Goal: Task Accomplishment & Management: Use online tool/utility

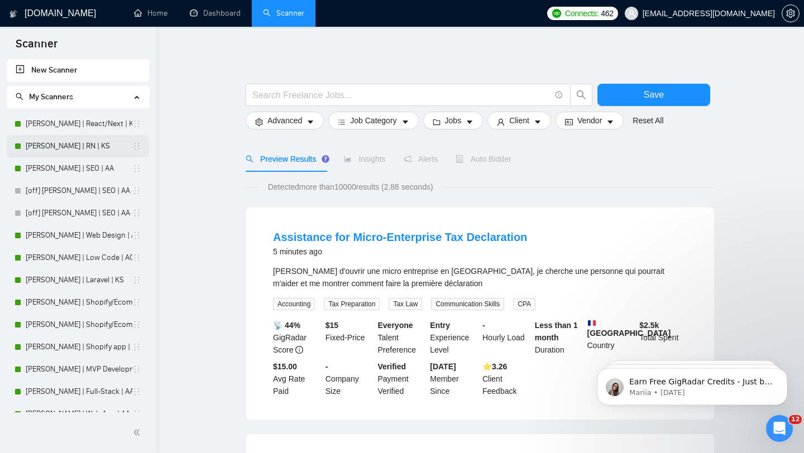
click at [74, 151] on link "[PERSON_NAME] | RN | KS" at bounding box center [79, 146] width 107 height 22
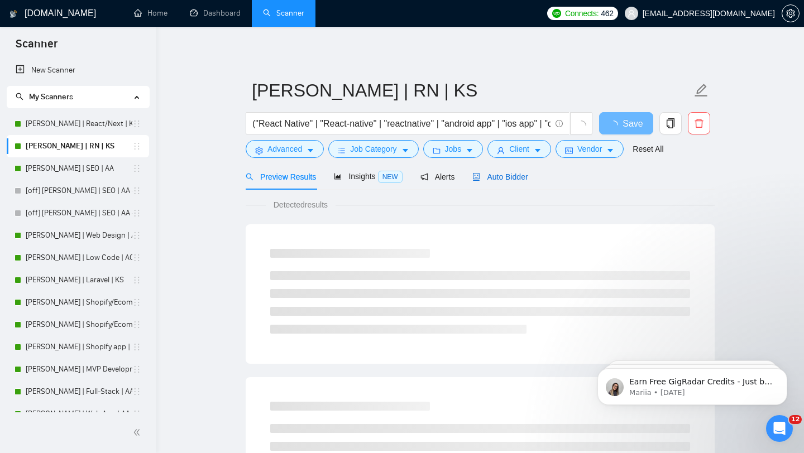
click at [498, 175] on span "Auto Bidder" at bounding box center [499, 176] width 55 height 9
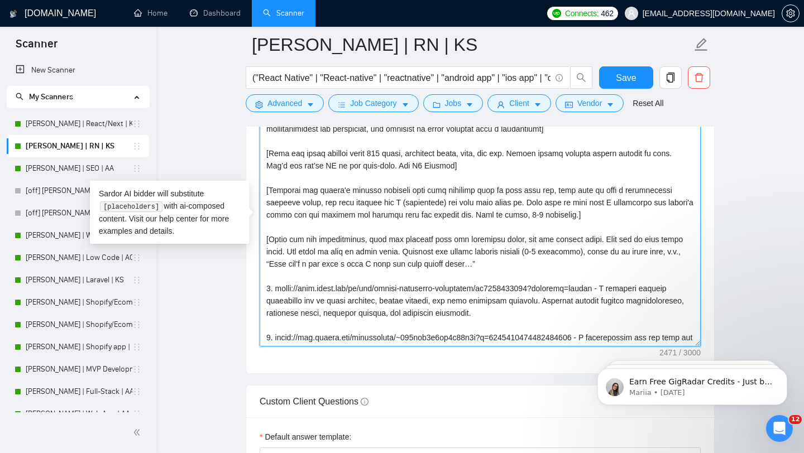
drag, startPoint x: 529, startPoint y: 338, endPoint x: 529, endPoint y: 93, distance: 245.6
click at [529, 93] on div "[PERSON_NAME] | RN | KS ("React Native" | "React-native" | "reactnative" | "and…" at bounding box center [480, 308] width 469 height 3296
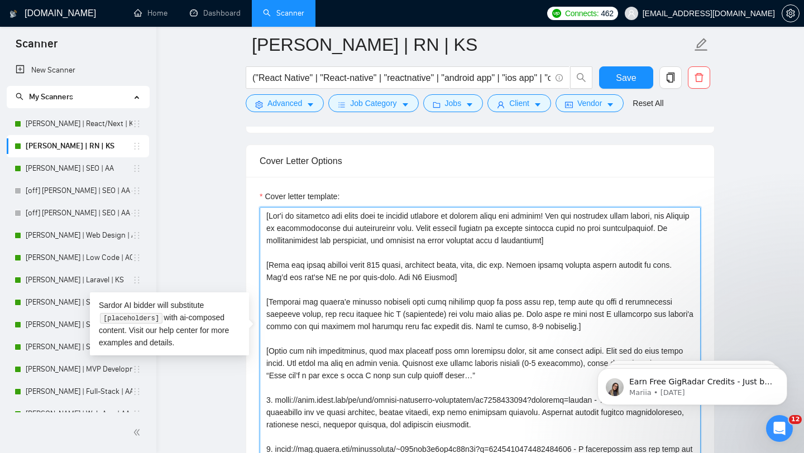
scroll to position [1274, 0]
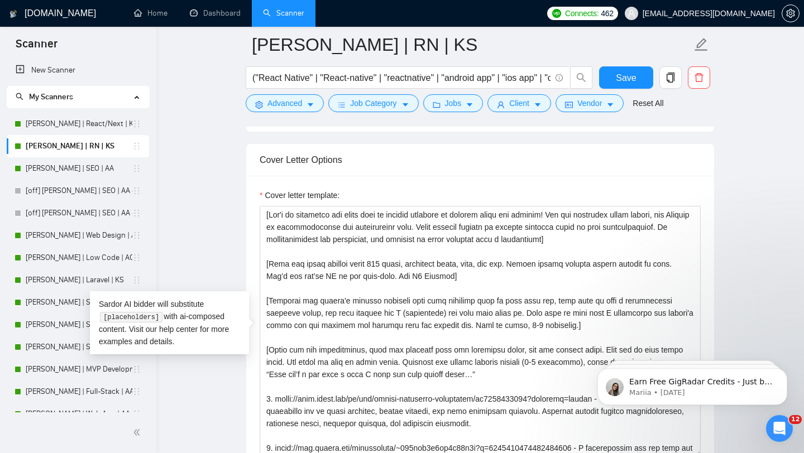
click at [218, 169] on main "[PERSON_NAME] | RN | KS ("React Native" | "React-native" | "reactnative" | "and…" at bounding box center [480, 419] width 612 height 3296
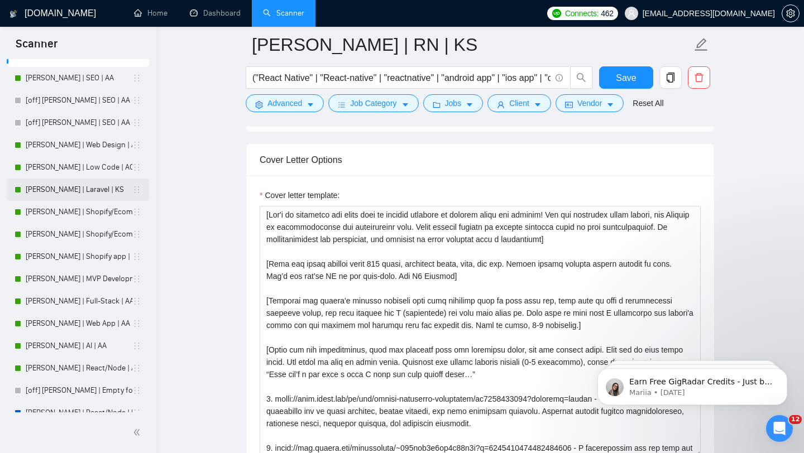
scroll to position [102, 0]
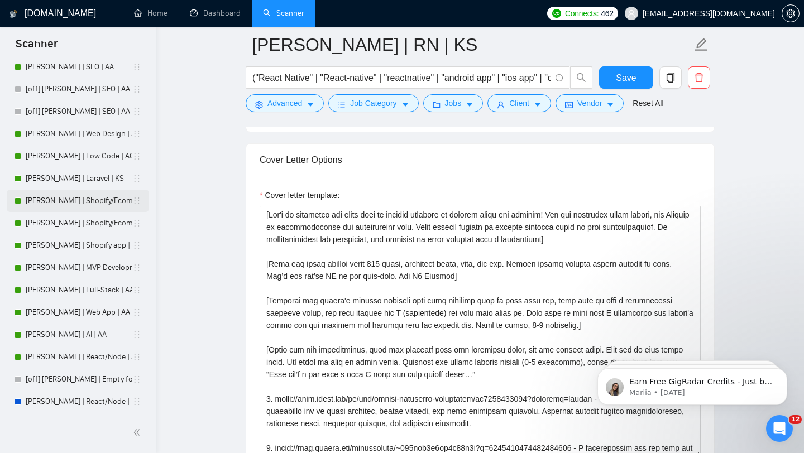
click at [93, 206] on link "[PERSON_NAME] | Shopify/Ecom | KS - lower requirements" at bounding box center [79, 201] width 107 height 22
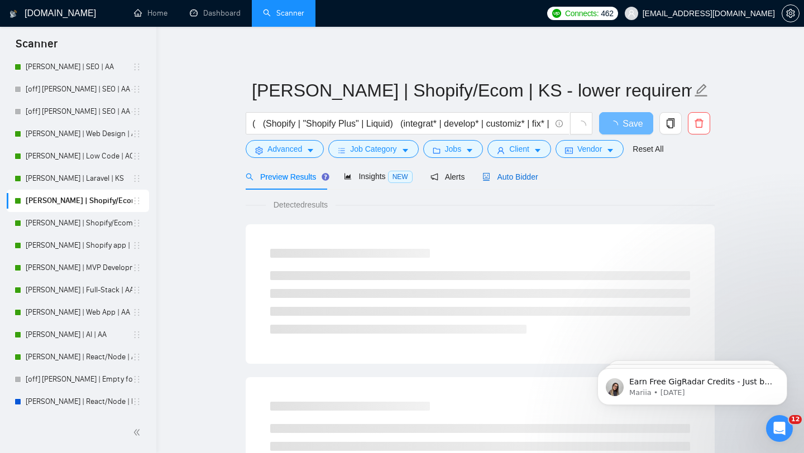
click at [507, 176] on span "Auto Bidder" at bounding box center [509, 176] width 55 height 9
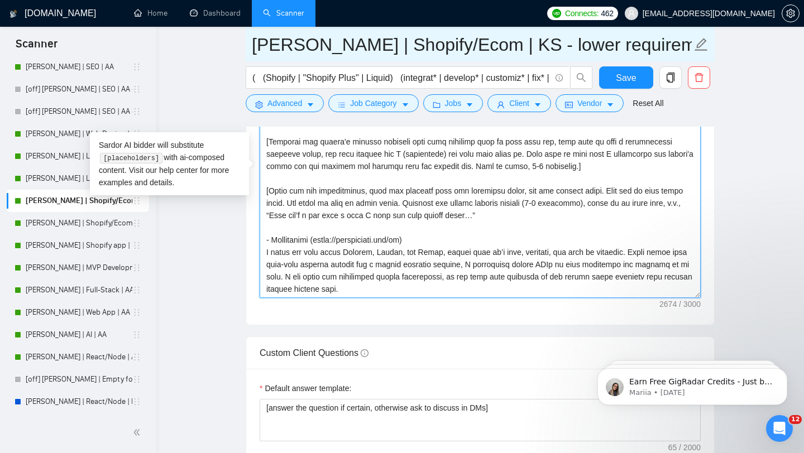
drag, startPoint x: 535, startPoint y: 294, endPoint x: 548, endPoint y: 36, distance: 258.2
click at [548, 36] on div "[PERSON_NAME] | Shopify/Ecom | KS - lower requirements ( (Shopify | "Shopify Pl…" at bounding box center [480, 269] width 469 height 3278
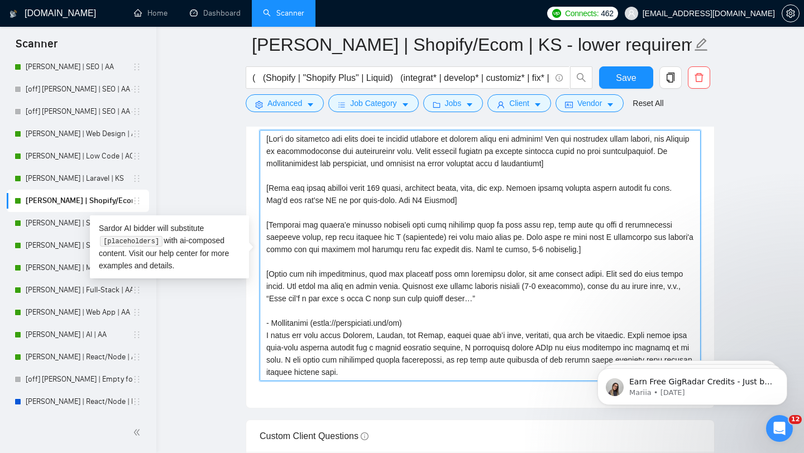
scroll to position [1217, 0]
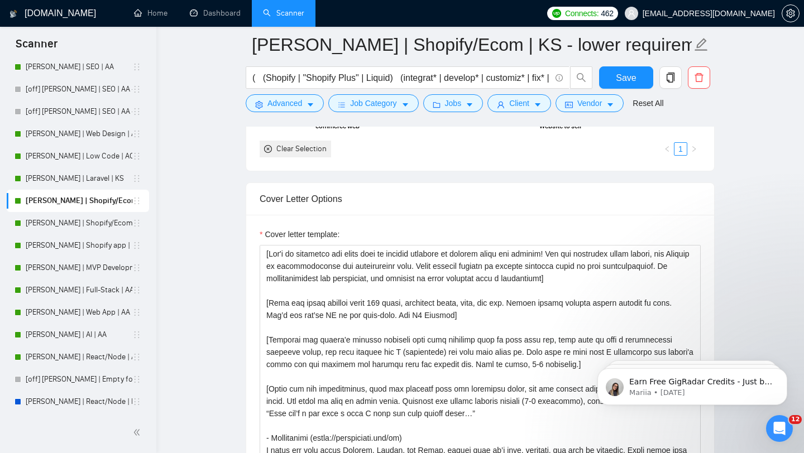
click at [607, 203] on div "Cover Letter Options" at bounding box center [480, 199] width 441 height 32
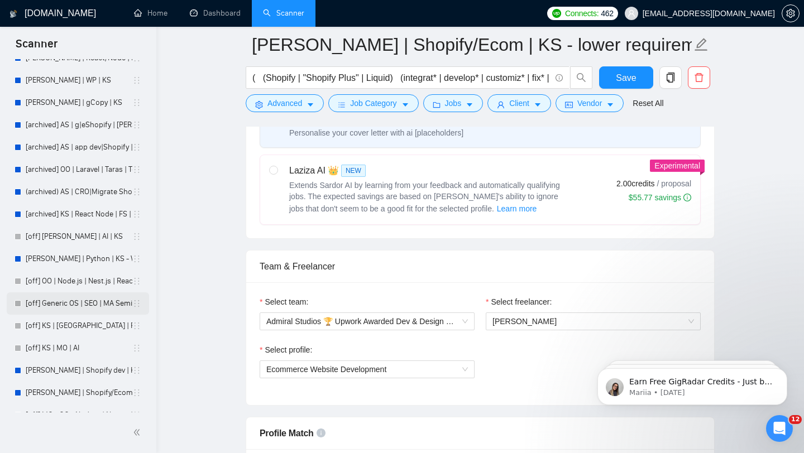
scroll to position [440, 0]
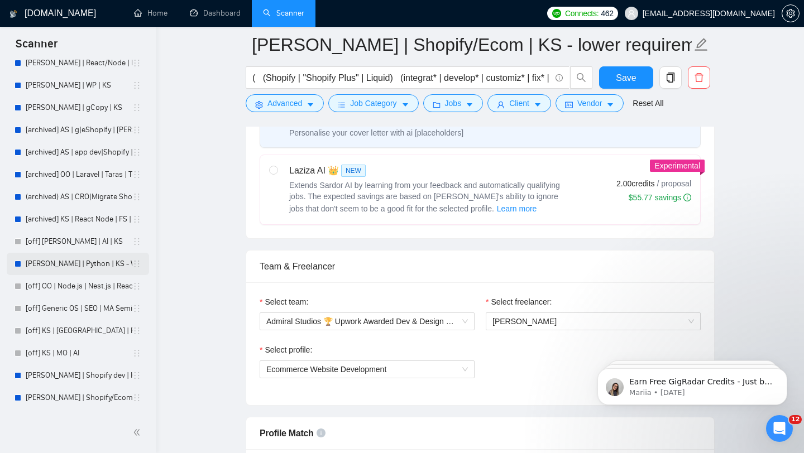
click at [75, 263] on link "[PERSON_NAME] | Python | KS - WIP" at bounding box center [79, 264] width 107 height 22
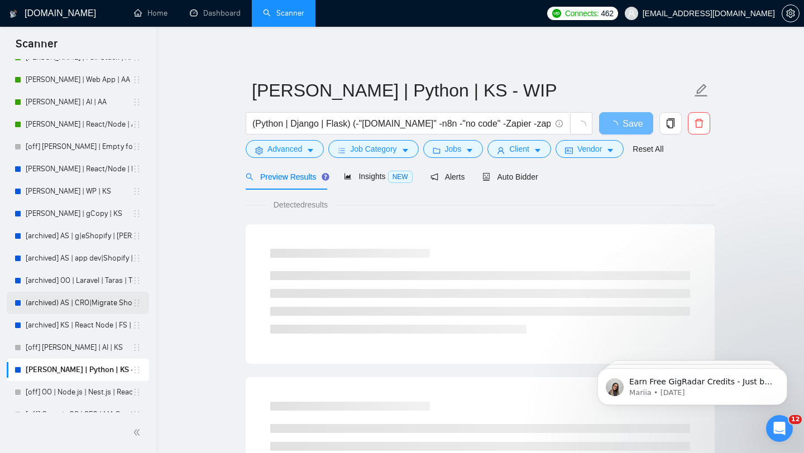
scroll to position [323, 0]
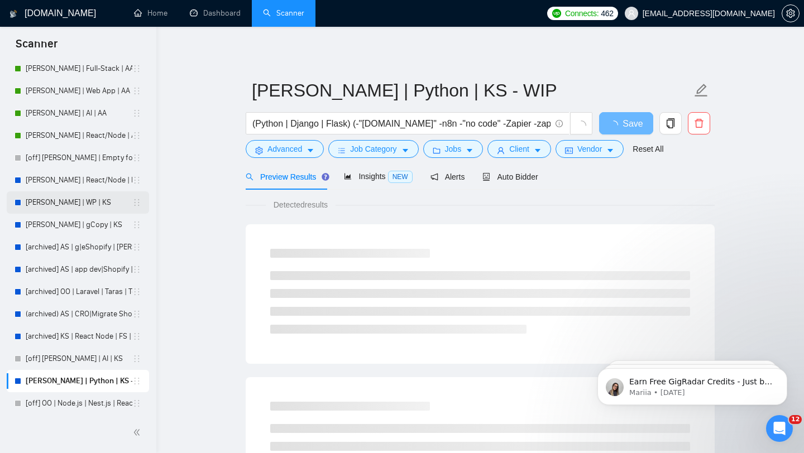
click at [97, 199] on link "[PERSON_NAME] | WP | KS" at bounding box center [79, 202] width 107 height 22
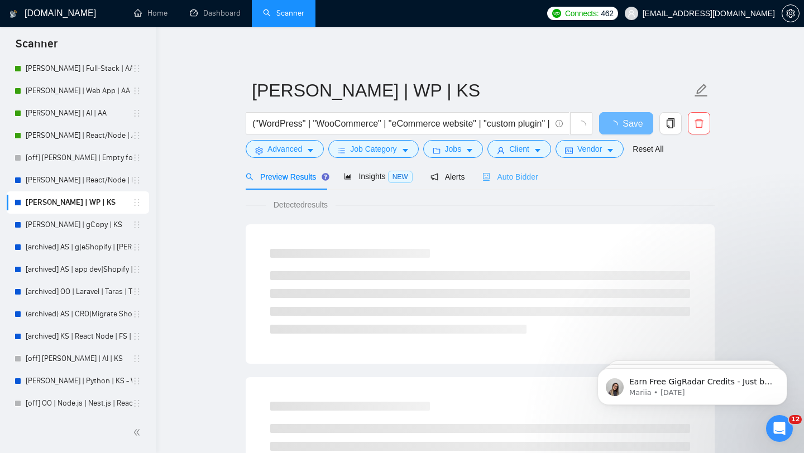
click at [519, 185] on div "Auto Bidder" at bounding box center [509, 177] width 55 height 26
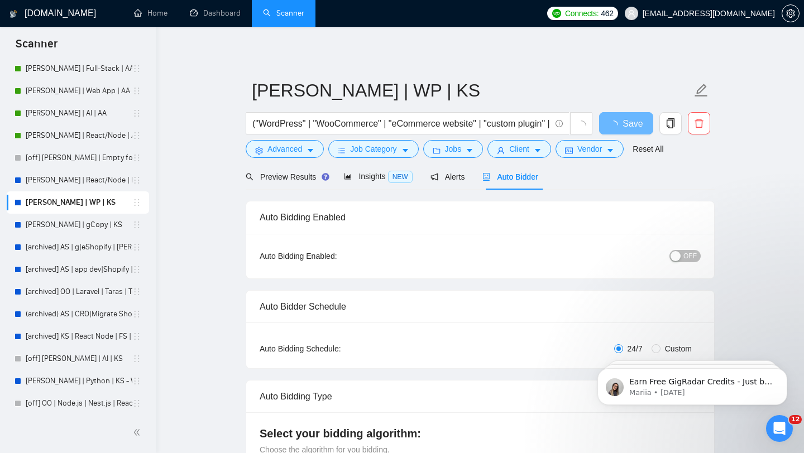
checkbox input "true"
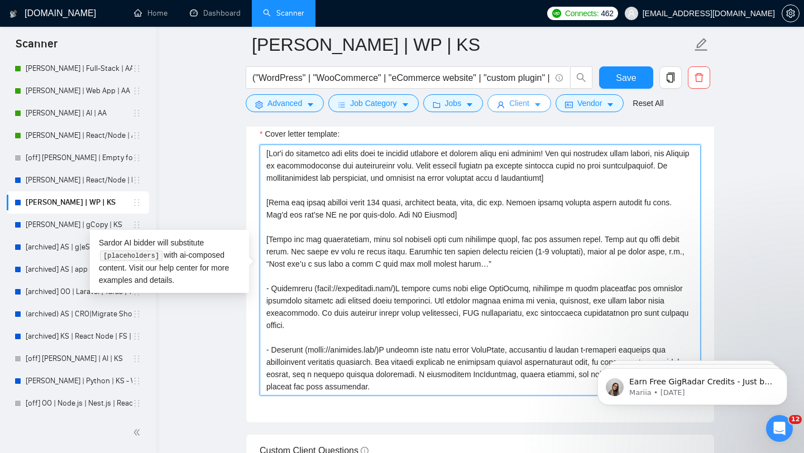
drag, startPoint x: 545, startPoint y: 387, endPoint x: 536, endPoint y: 111, distance: 275.9
click at [536, 111] on div "[PERSON_NAME] | WP | KS ("WordPress" | "WooCommerce" | "eCommerce website" | "c…" at bounding box center [480, 433] width 469 height 3376
